Goal: Task Accomplishment & Management: Use online tool/utility

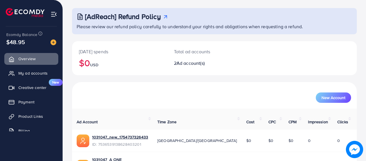
scroll to position [60, 0]
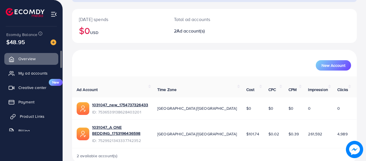
click at [34, 111] on link "Product Links" at bounding box center [31, 115] width 54 height 11
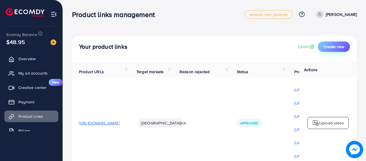
click at [339, 42] on button "Create new" at bounding box center [334, 46] width 32 height 10
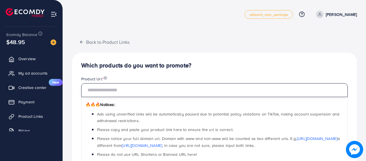
click at [138, 89] on input "text" at bounding box center [214, 90] width 267 height 14
paste input "**********"
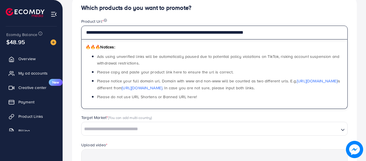
scroll to position [86, 0]
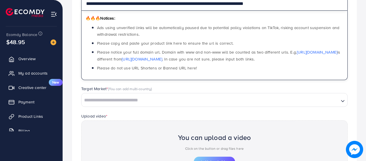
type input "**********"
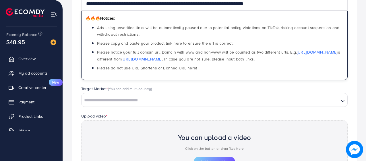
click at [140, 103] on input "Search for option" at bounding box center [210, 100] width 257 height 9
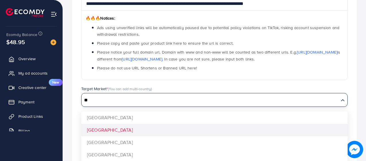
type input "**"
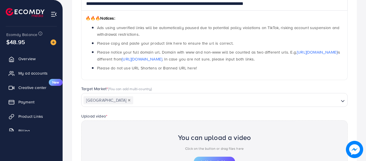
click at [120, 129] on div "**********" at bounding box center [214, 96] width 285 height 261
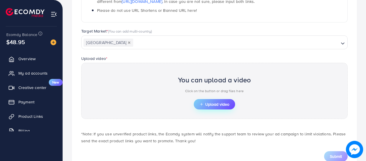
click at [208, 104] on span "Upload video" at bounding box center [215, 104] width 30 height 4
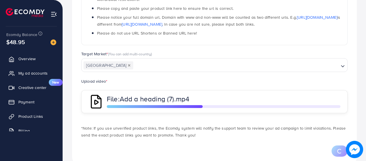
scroll to position [135, 0]
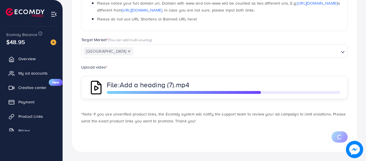
click at [188, 120] on p "*Note: If you use unverified product links, the Ecomdy system will notify the s…" at bounding box center [214, 117] width 267 height 14
drag, startPoint x: 174, startPoint y: 122, endPoint x: 196, endPoint y: 120, distance: 21.6
click at [196, 120] on p "*Note: If you use unverified product links, the Ecomdy system will notify the s…" at bounding box center [214, 117] width 267 height 14
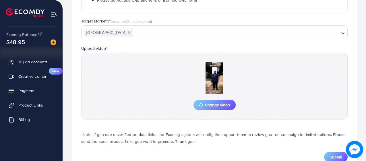
scroll to position [164, 0]
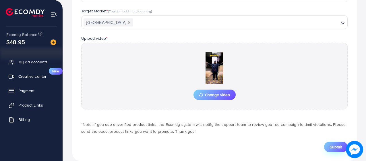
click at [333, 148] on span "Submit" at bounding box center [336, 147] width 12 height 6
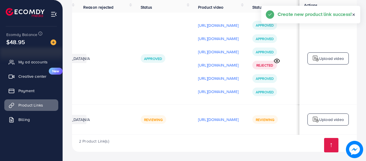
scroll to position [0, 170]
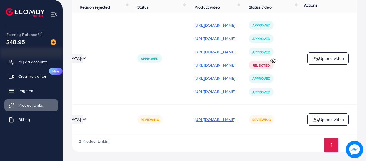
click at [207, 118] on p "[URL][DOMAIN_NAME]" at bounding box center [215, 119] width 41 height 7
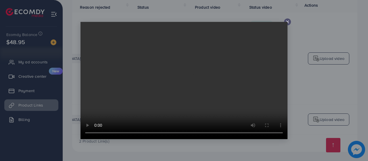
click at [288, 21] on line at bounding box center [287, 22] width 2 height 2
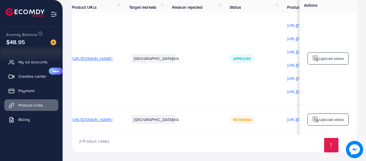
scroll to position [0, 0]
